Goal: Check status

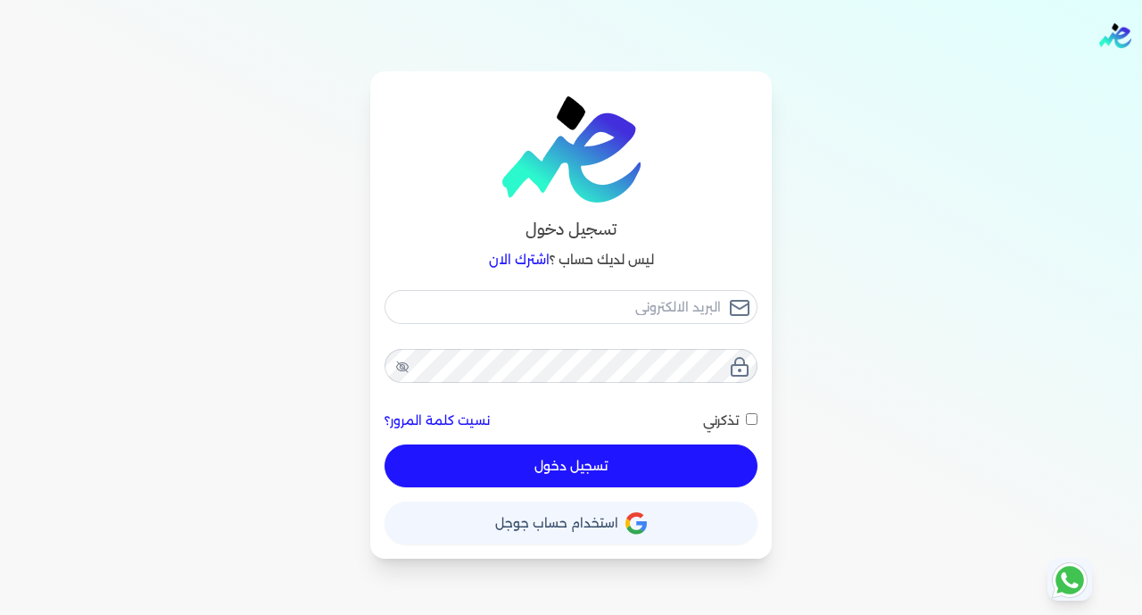
click at [556, 520] on span "استخدام حساب جوجل" at bounding box center [556, 522] width 123 height 12
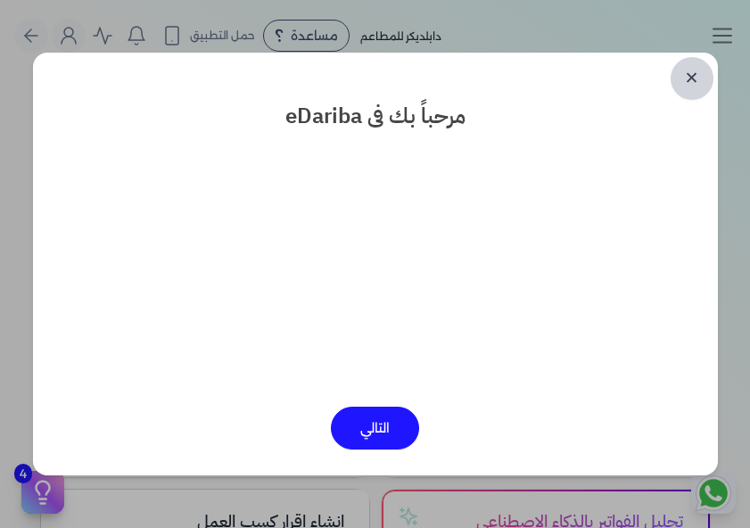
click at [692, 73] on link "✕" at bounding box center [692, 78] width 43 height 43
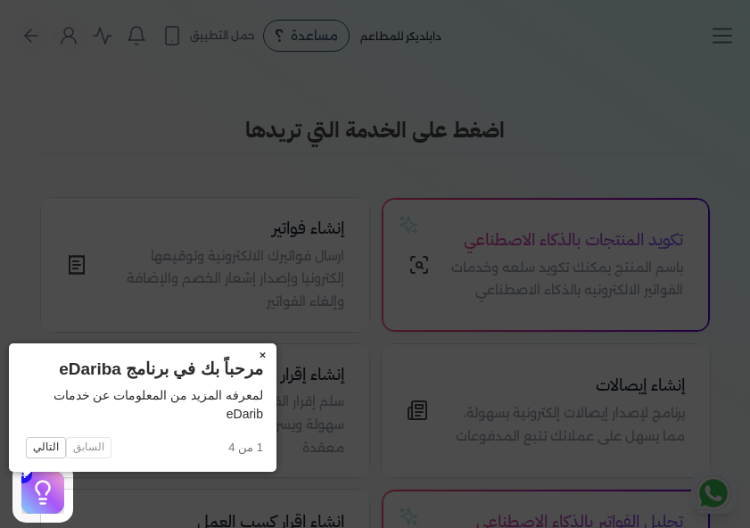
click at [248, 351] on button "×" at bounding box center [262, 355] width 29 height 25
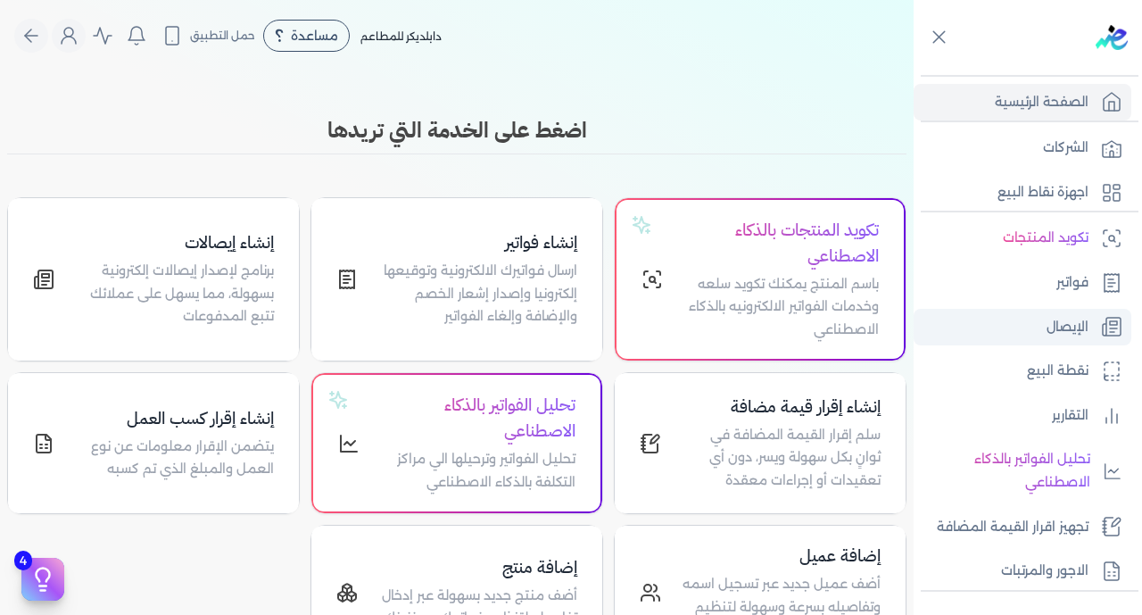
click at [749, 325] on p "الإيصال" at bounding box center [1067, 327] width 42 height 23
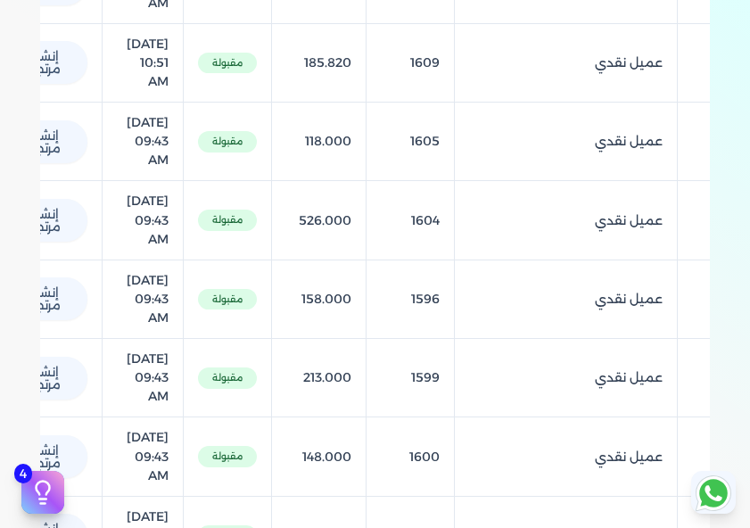
scroll to position [801, 0]
